Goal: Task Accomplishment & Management: Manage account settings

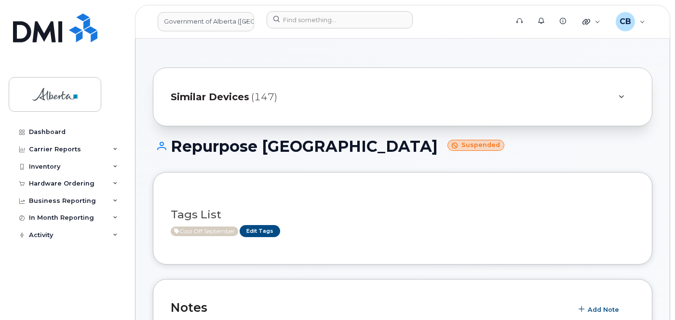
scroll to position [224, 0]
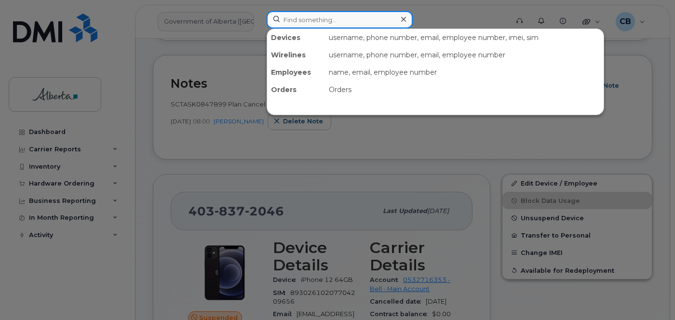
click at [287, 19] on input at bounding box center [340, 19] width 146 height 17
paste input "4033228843"
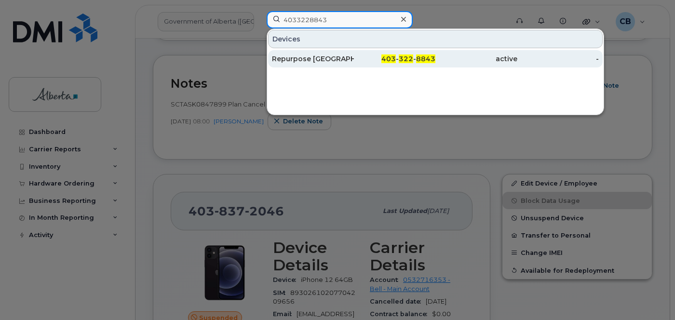
type input "4033228843"
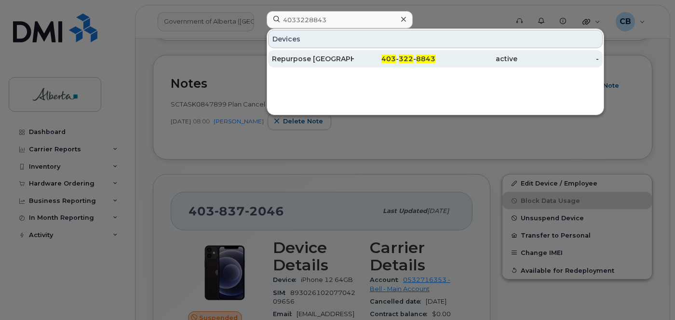
click at [306, 58] on div "Repurpose [GEOGRAPHIC_DATA]" at bounding box center [313, 59] width 82 height 10
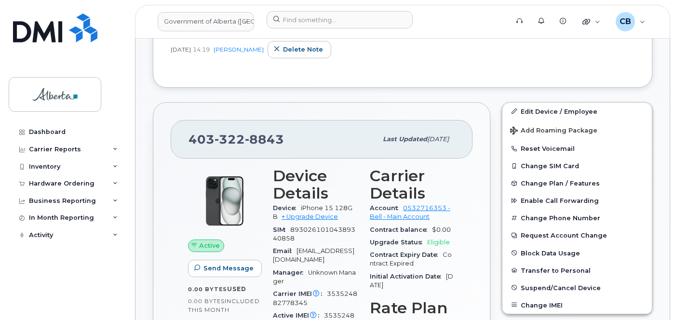
scroll to position [326, 0]
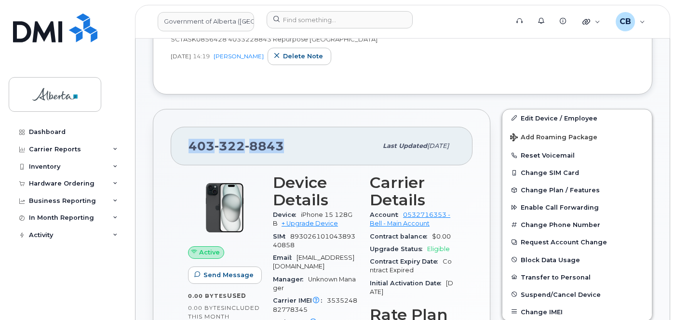
drag, startPoint x: 284, startPoint y: 145, endPoint x: 188, endPoint y: 144, distance: 96.0
click at [189, 145] on div "403 322 8843" at bounding box center [283, 146] width 189 height 20
copy span "403 322 8843"
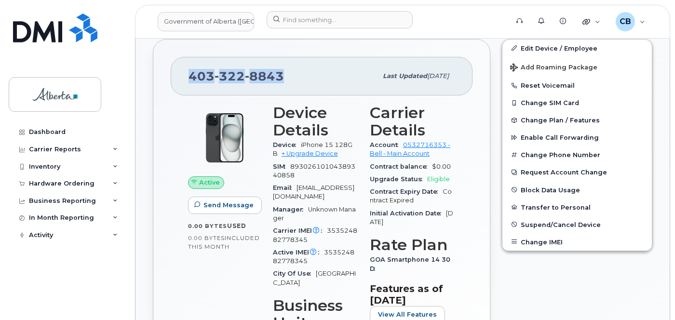
scroll to position [375, 0]
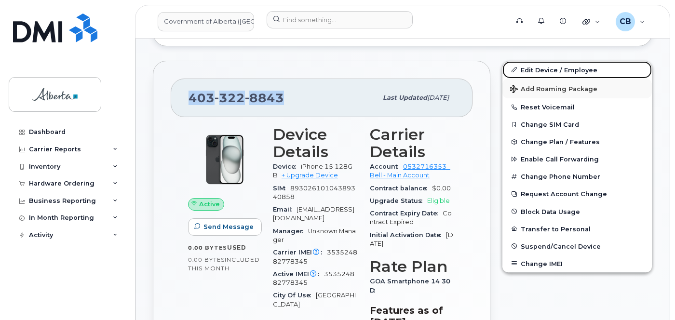
drag, startPoint x: 542, startPoint y: 67, endPoint x: 542, endPoint y: 94, distance: 27.0
click at [542, 67] on link "Edit Device / Employee" at bounding box center [578, 69] width 150 height 17
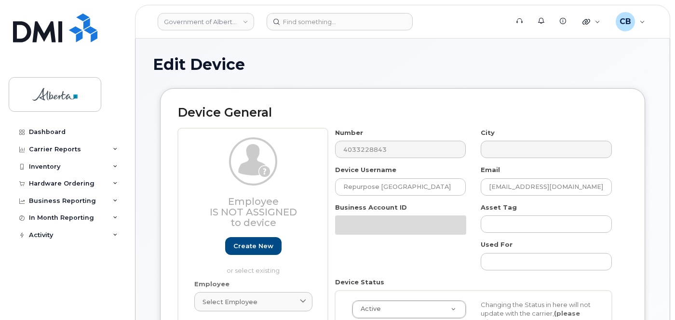
select select "4797729"
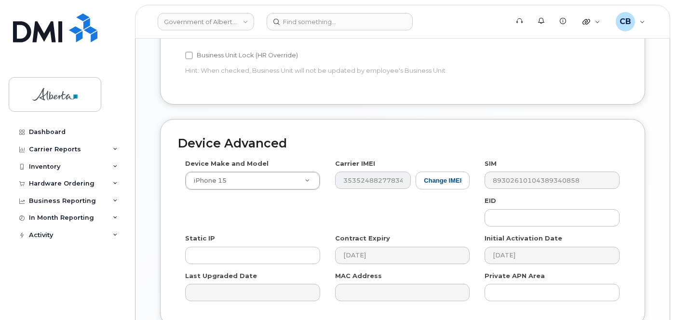
scroll to position [470, 0]
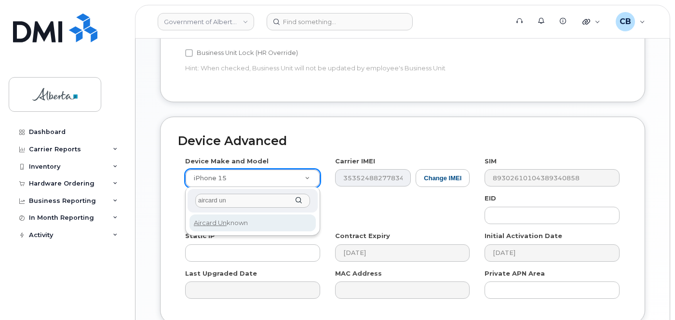
type input "aircard un"
select select "971"
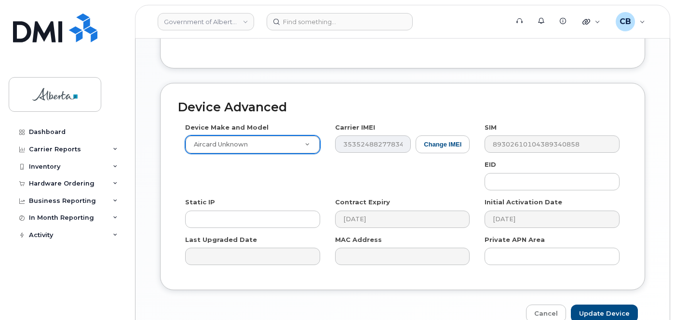
scroll to position [518, 0]
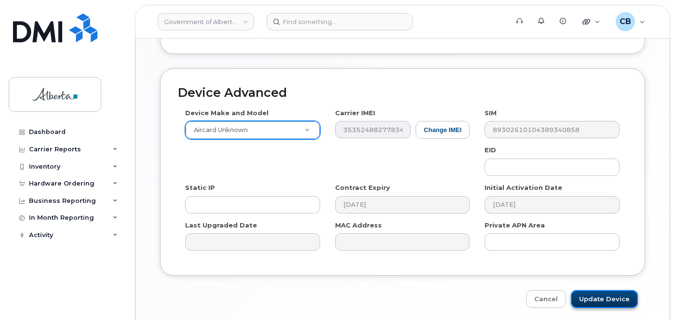
click at [593, 300] on input "Update Device" at bounding box center [604, 299] width 67 height 18
type input "Saving..."
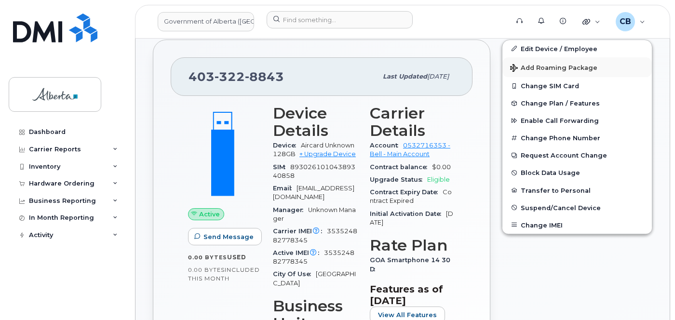
scroll to position [468, 0]
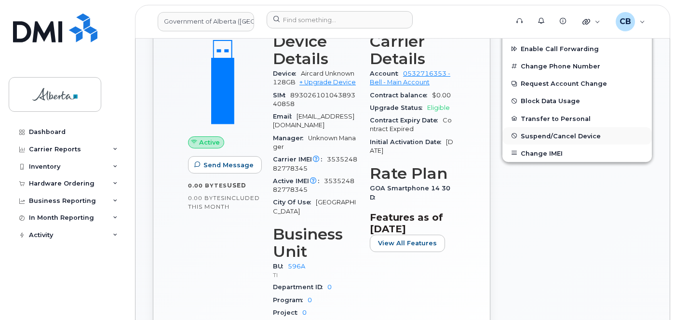
click at [535, 136] on span "Suspend/Cancel Device" at bounding box center [561, 135] width 80 height 7
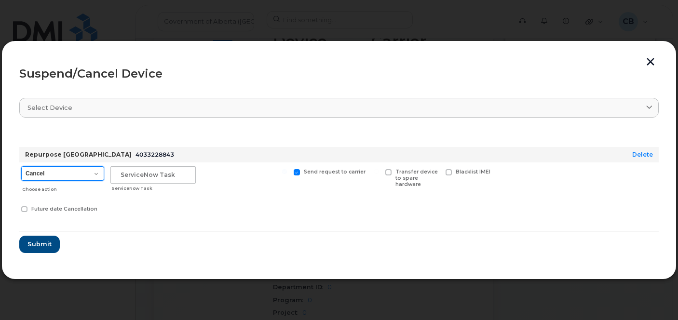
click at [98, 177] on select "Cancel Suspend - Extend Suspension Suspend - Reduced Rate Suspend - Lost Device…" at bounding box center [62, 173] width 83 height 14
select select "[object Object]"
click at [21, 166] on select "Cancel Suspend - Extend Suspension Suspend - Reduced Rate Suspend - Lost Device…" at bounding box center [62, 173] width 83 height 14
click at [123, 165] on div "ServiceNow Task" at bounding box center [153, 180] width 89 height 34
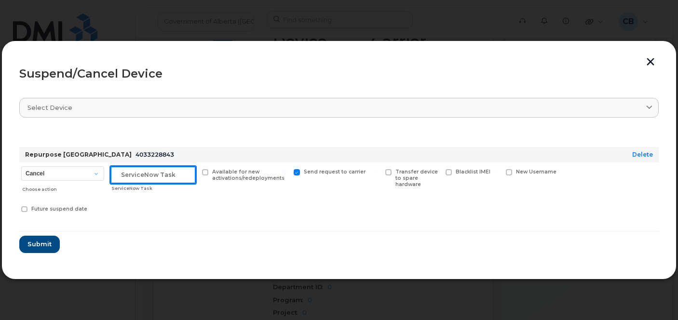
click at [123, 174] on input "text" at bounding box center [152, 174] width 85 height 17
paste input "SCTASK0856428"
type input "SCTASK0856428"
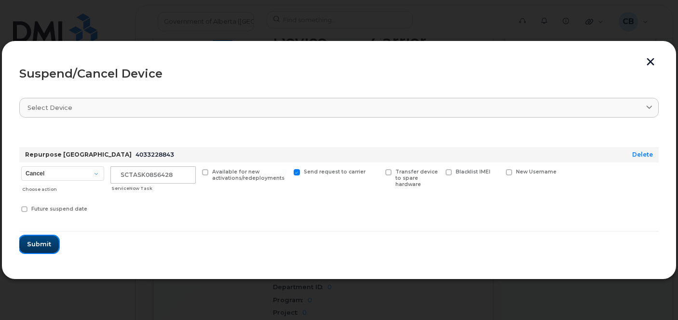
click at [34, 243] on span "Submit" at bounding box center [39, 244] width 24 height 9
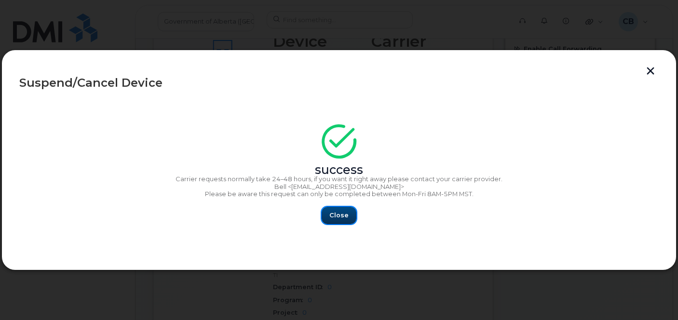
click at [337, 211] on span "Close" at bounding box center [338, 215] width 19 height 9
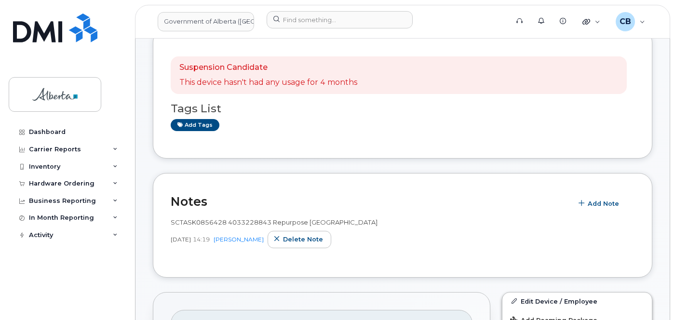
scroll to position [130, 0]
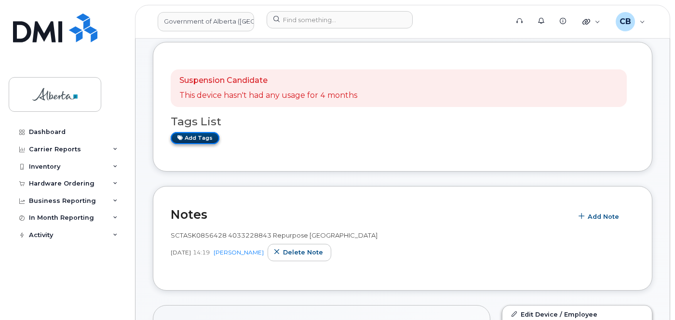
click at [203, 138] on link "Add tags" at bounding box center [195, 138] width 49 height 12
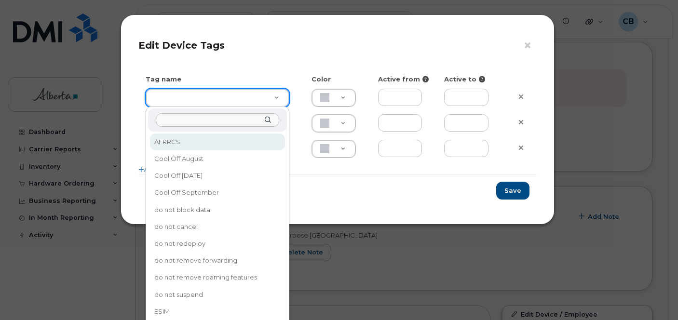
drag, startPoint x: 179, startPoint y: 97, endPoint x: 179, endPoint y: 102, distance: 5.3
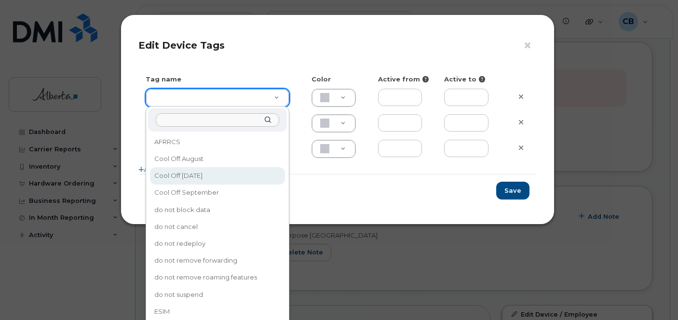
type input "Cool Off October 15"
type input "D6CDC1"
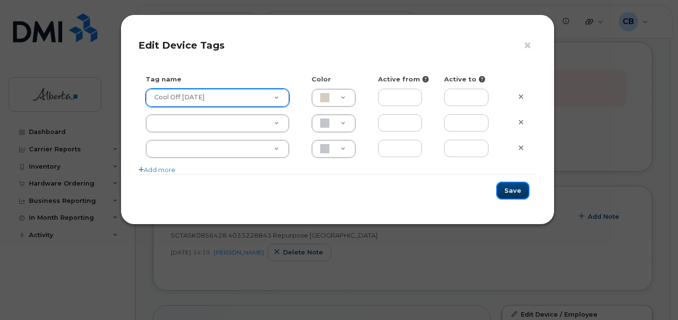
drag, startPoint x: 509, startPoint y: 187, endPoint x: 499, endPoint y: 200, distance: 16.2
click at [509, 187] on button "Save" at bounding box center [512, 191] width 33 height 18
